Goal: Task Accomplishment & Management: Use online tool/utility

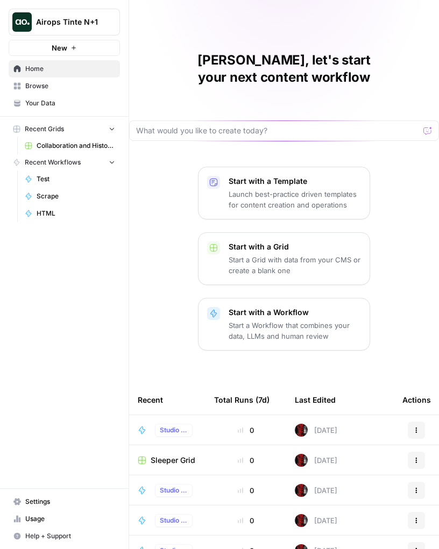
click at [145, 424] on div "Test Studio 2.0" at bounding box center [167, 430] width 59 height 13
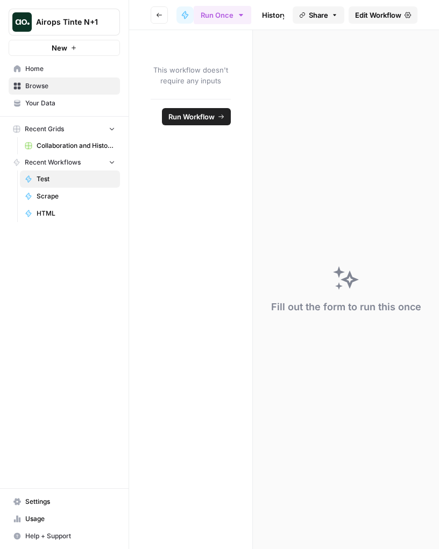
click at [380, 18] on span "Edit Workflow" at bounding box center [378, 15] width 46 height 11
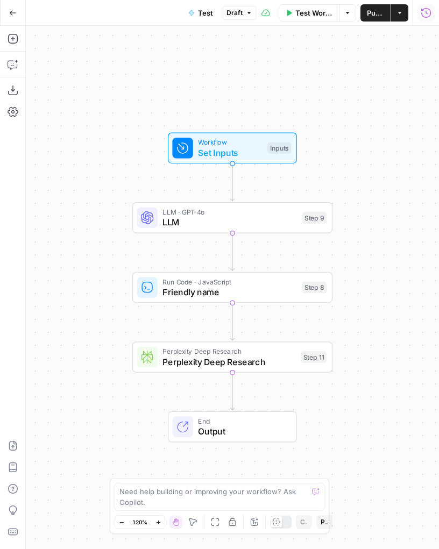
click at [13, 17] on button "Go Back" at bounding box center [12, 12] width 19 height 19
